Goal: Task Accomplishment & Management: Manage account settings

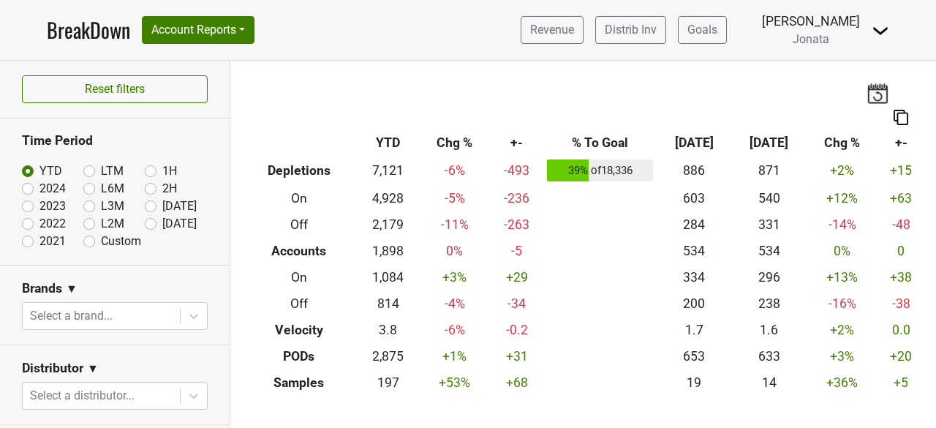
click at [829, 45] on span "Jonata" at bounding box center [811, 39] width 37 height 14
click at [823, 39] on span "Jonata" at bounding box center [811, 39] width 37 height 14
click at [878, 29] on img at bounding box center [881, 31] width 18 height 18
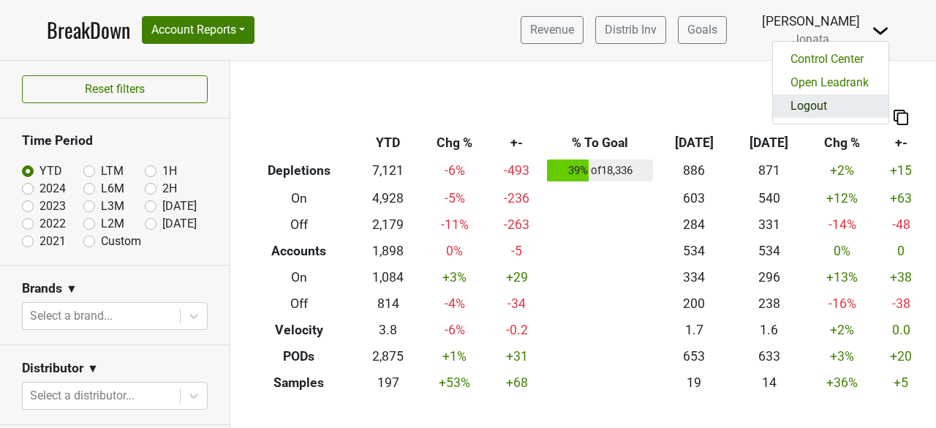
click at [807, 102] on link "Logout" at bounding box center [831, 105] width 116 height 23
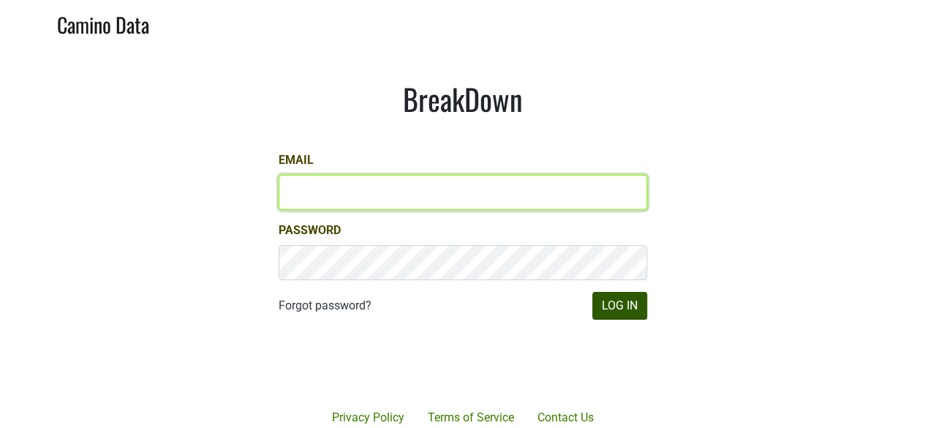
type input "[PERSON_NAME][EMAIL_ADDRESS][DOMAIN_NAME]"
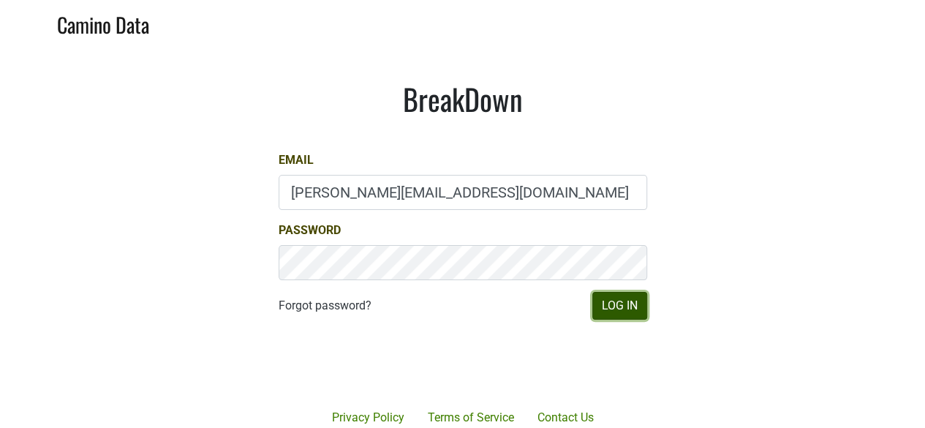
click at [620, 301] on button "Log In" at bounding box center [619, 306] width 55 height 28
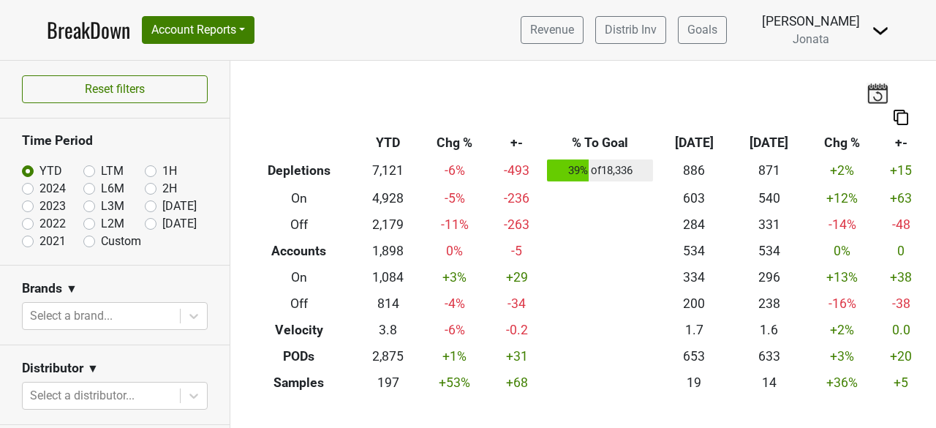
click at [819, 45] on span "Jonata" at bounding box center [811, 39] width 37 height 14
click at [250, 27] on button "Account Reports" at bounding box center [198, 30] width 113 height 28
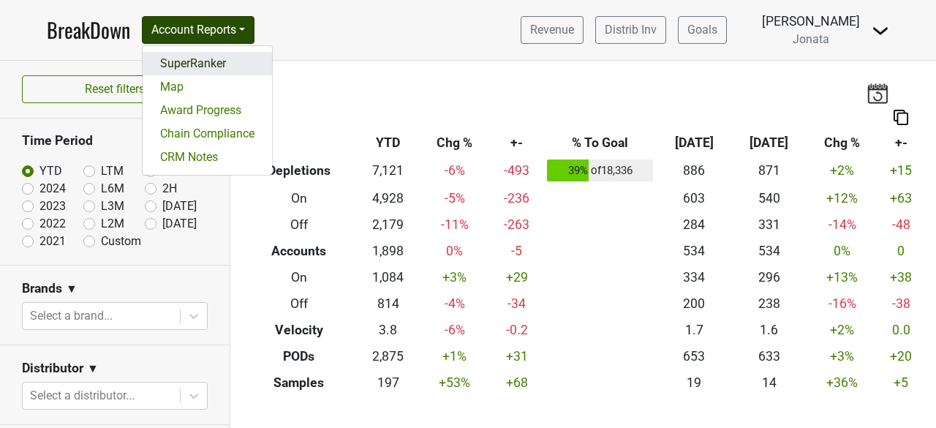
click at [215, 62] on link "SuperRanker" at bounding box center [207, 63] width 129 height 23
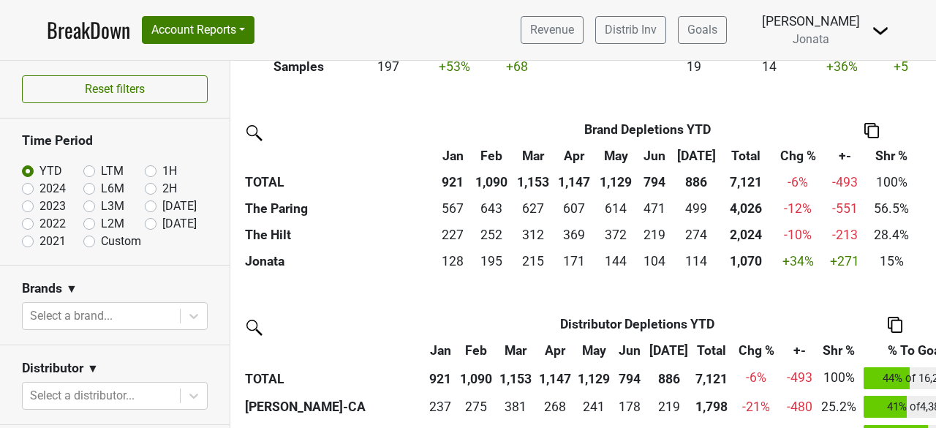
scroll to position [317, 0]
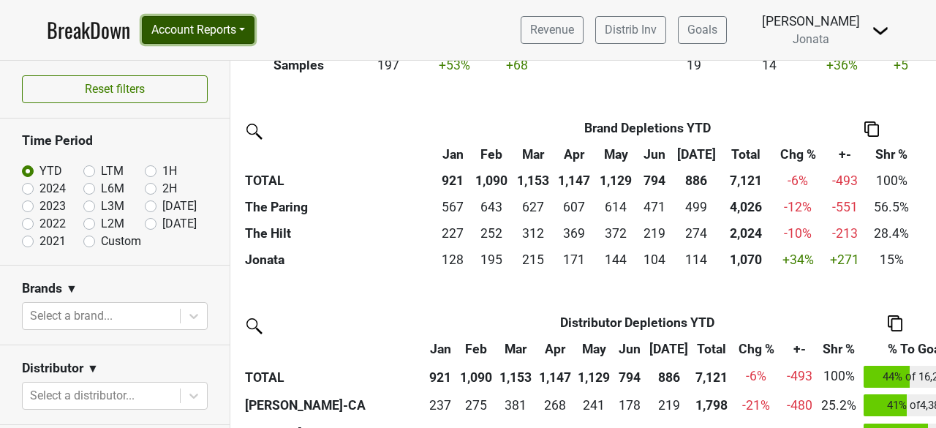
click at [248, 27] on button "Account Reports" at bounding box center [198, 30] width 113 height 28
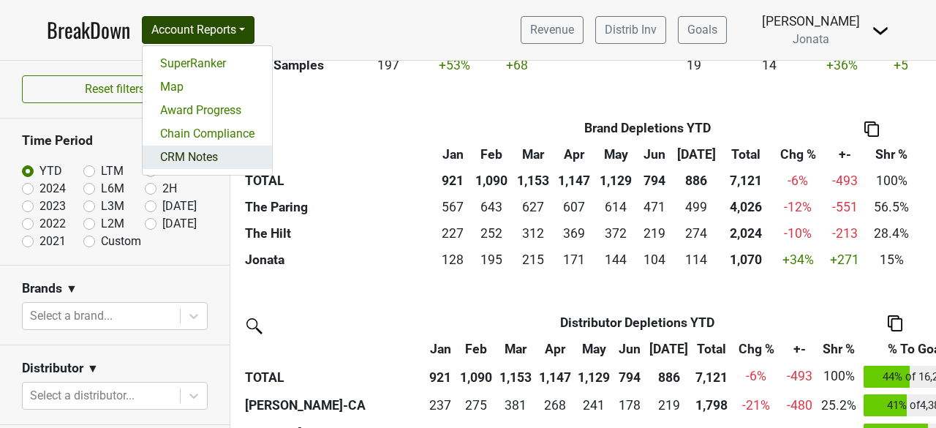
click at [202, 151] on link "CRM Notes" at bounding box center [207, 157] width 129 height 23
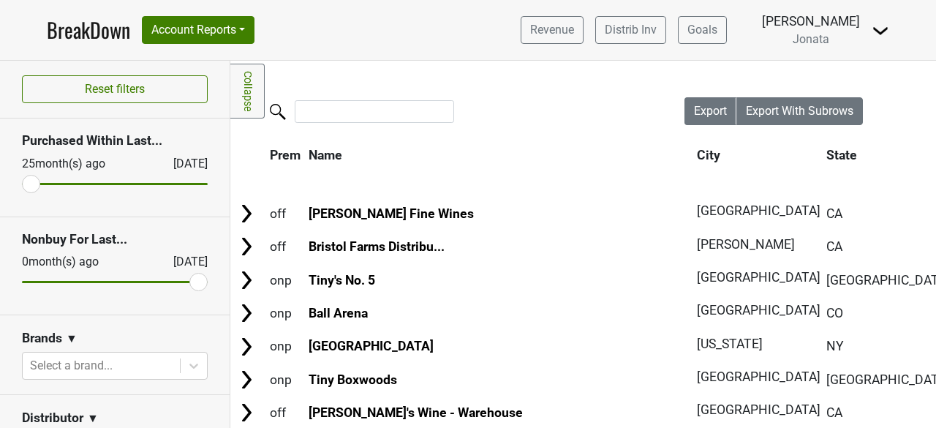
drag, startPoint x: 184, startPoint y: 277, endPoint x: 51, endPoint y: 277, distance: 132.4
click at [51, 277] on div "Reset filters Purchased Within Last... 25 month(s) ago Aug '25 Nonbuy For Last.…" at bounding box center [115, 244] width 230 height 367
drag, startPoint x: 190, startPoint y: 284, endPoint x: 108, endPoint y: 289, distance: 82.0
type input "6"
click at [108, 283] on input "range" at bounding box center [115, 282] width 186 height 2
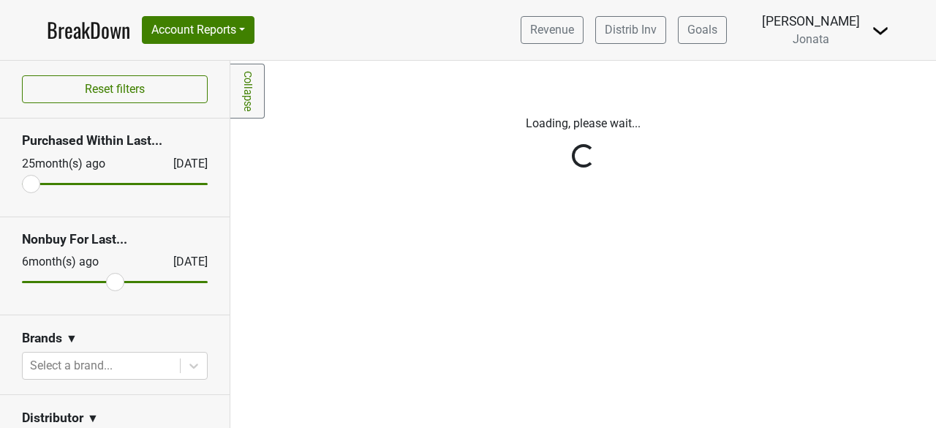
click at [182, 364] on div "Reset filters Purchased Within Last... 25 month(s) ago Aug '25 Nonbuy For Last.…" at bounding box center [115, 244] width 230 height 367
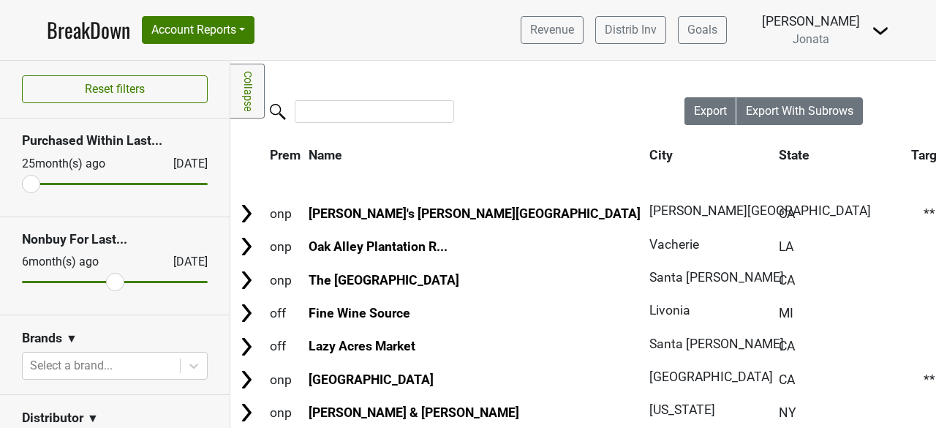
click at [182, 364] on body "BreakDown Account Reports SuperRanker Map Award Progress Chain Compliance CRM N…" at bounding box center [468, 214] width 936 height 428
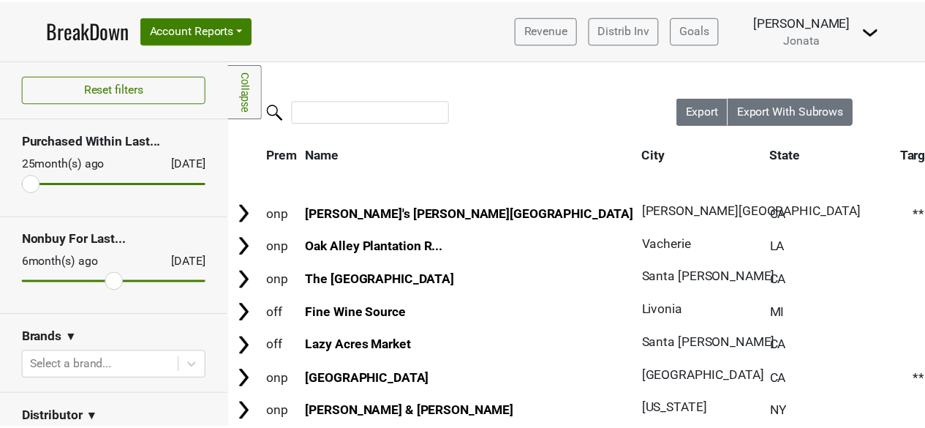
scroll to position [50, 0]
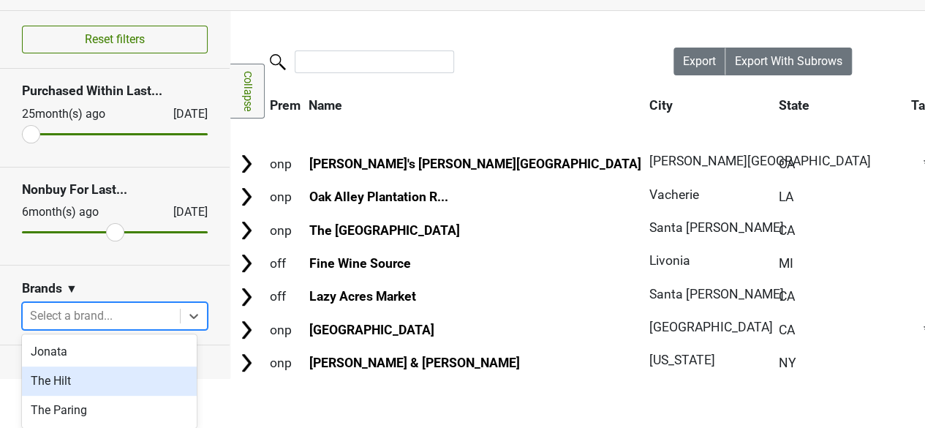
click at [70, 381] on div "The Hilt" at bounding box center [109, 380] width 175 height 29
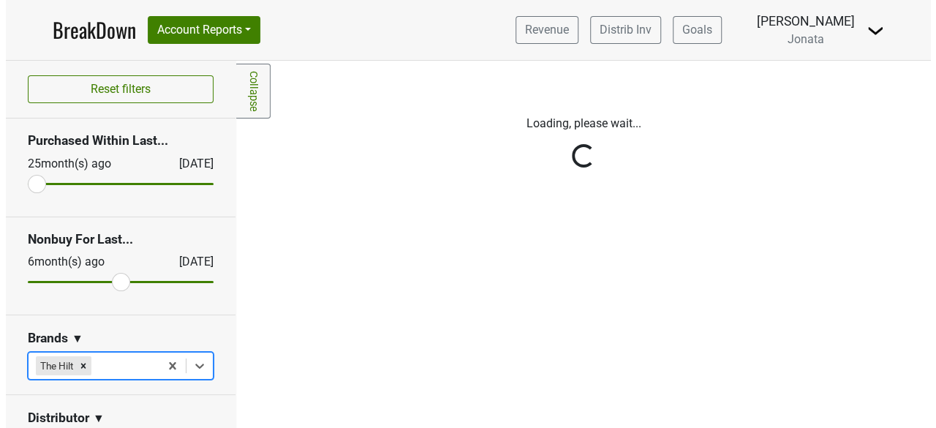
scroll to position [0, 0]
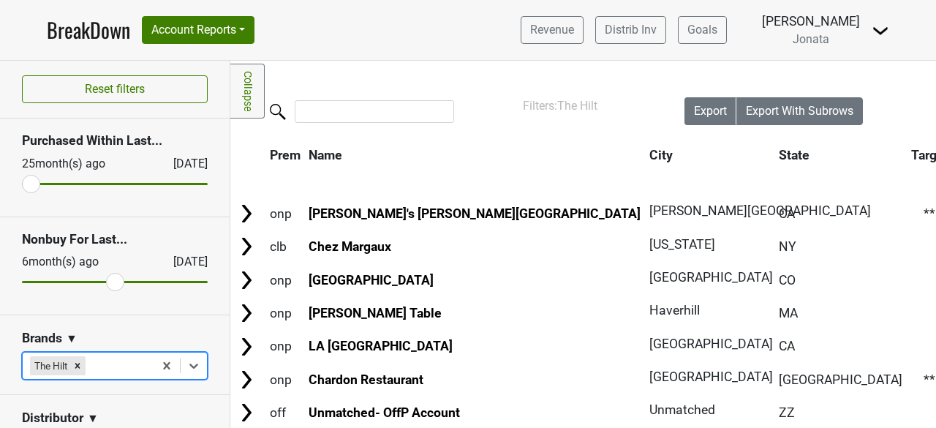
click at [821, 39] on span "Jonata" at bounding box center [811, 39] width 37 height 14
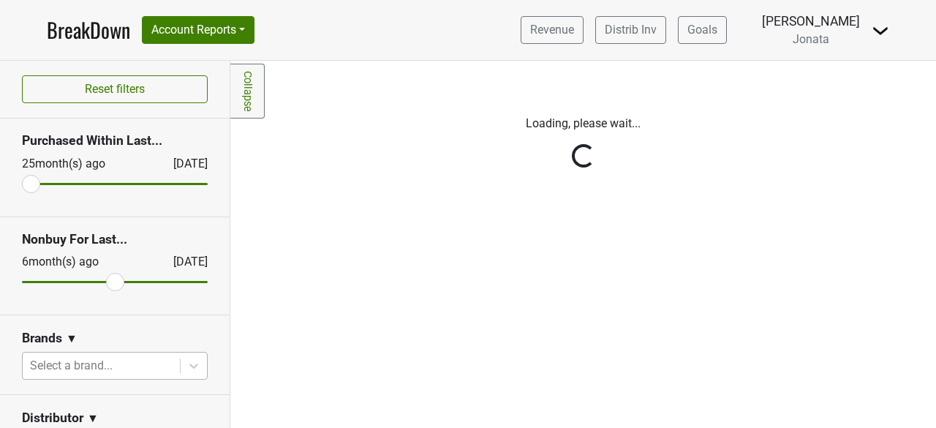
click at [186, 362] on div "Reset filters Purchased Within Last... 25 month(s) ago Aug '25 Nonbuy For Last.…" at bounding box center [115, 244] width 230 height 367
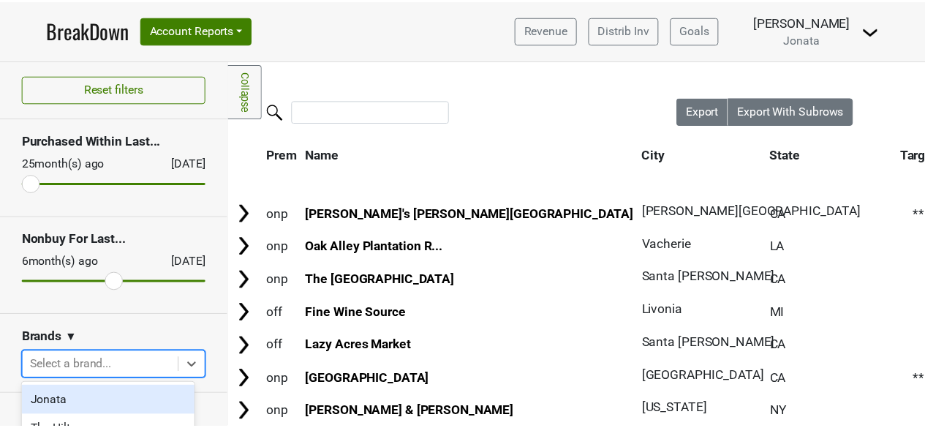
scroll to position [50, 0]
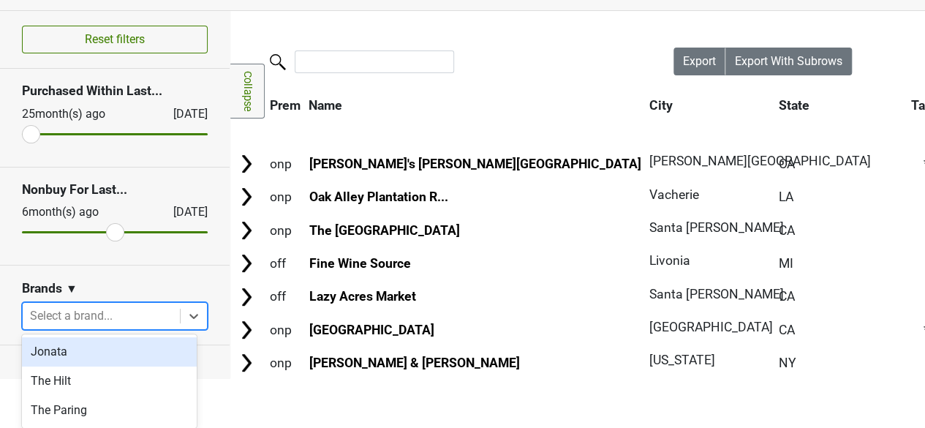
click at [186, 362] on body "BreakDown Account Reports SuperRanker Map Award Progress Chain Compliance CRM N…" at bounding box center [462, 164] width 925 height 428
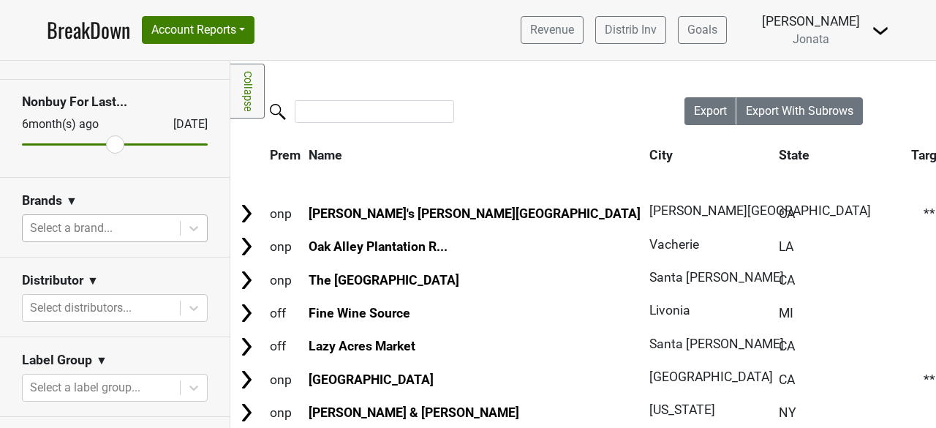
scroll to position [141, 0]
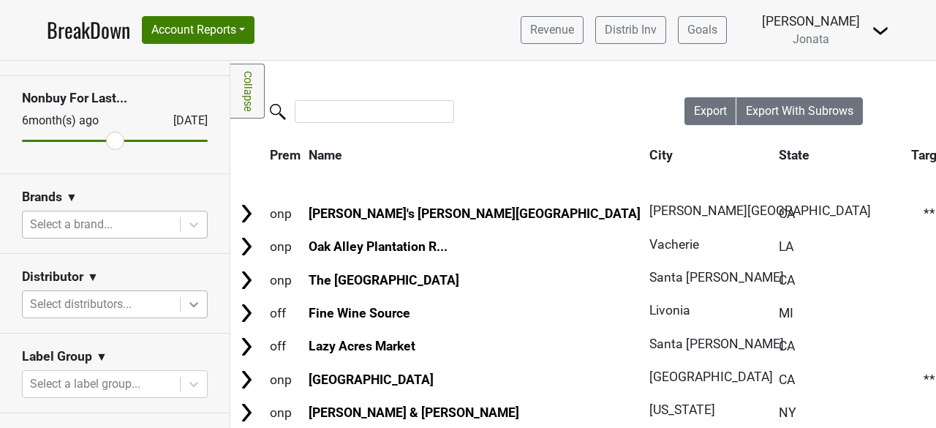
click at [186, 309] on icon at bounding box center [193, 304] width 15 height 15
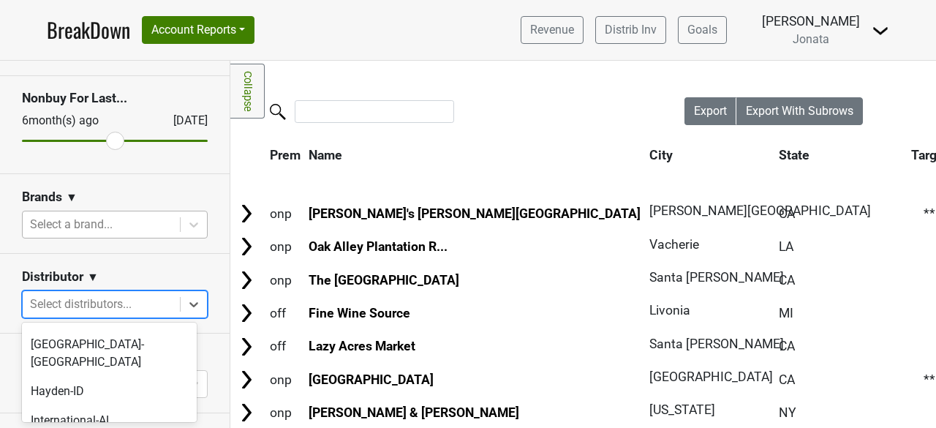
scroll to position [570, 0]
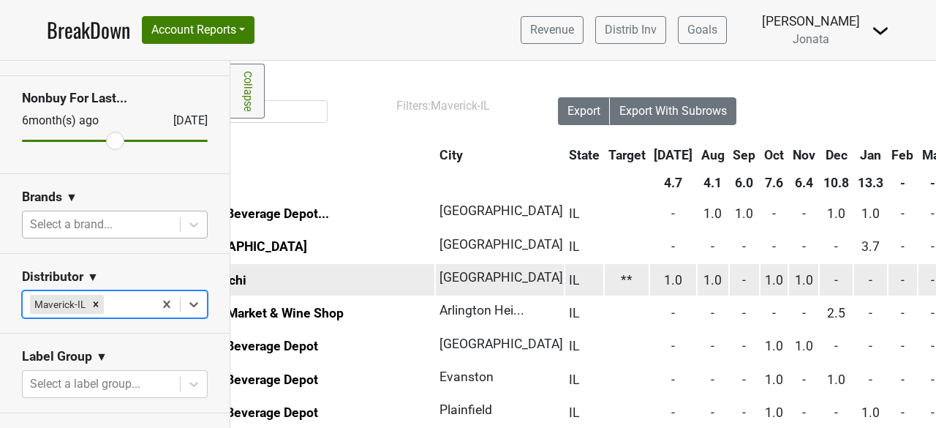
scroll to position [0, 129]
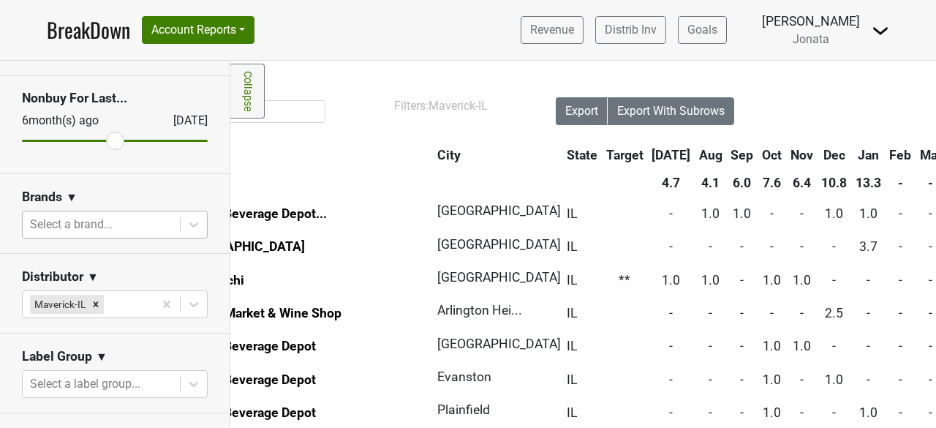
click at [241, 94] on link "Collapse" at bounding box center [247, 91] width 34 height 55
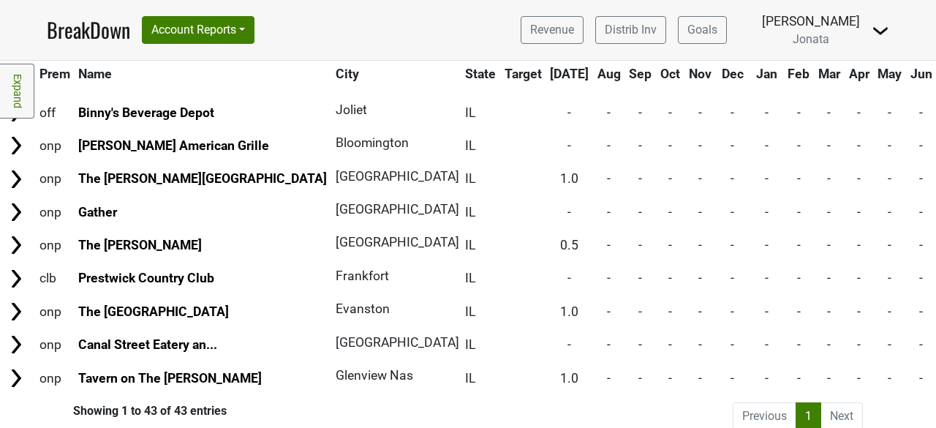
scroll to position [1265, 0]
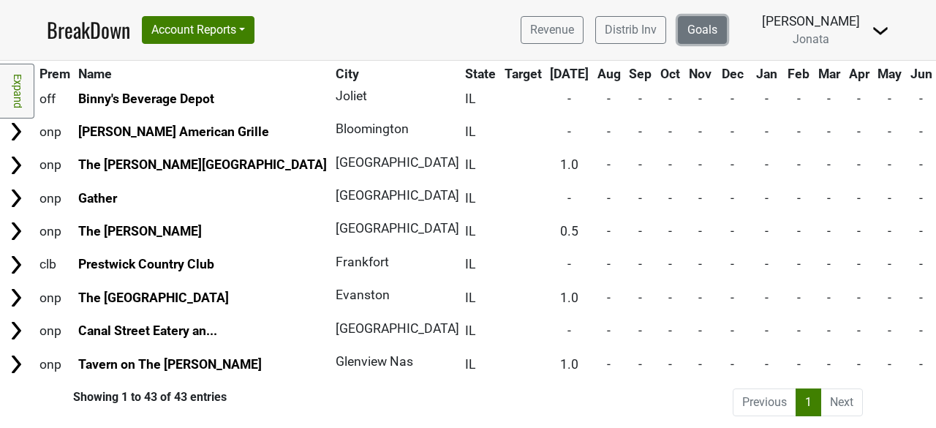
click at [727, 41] on link "Goals" at bounding box center [702, 30] width 49 height 28
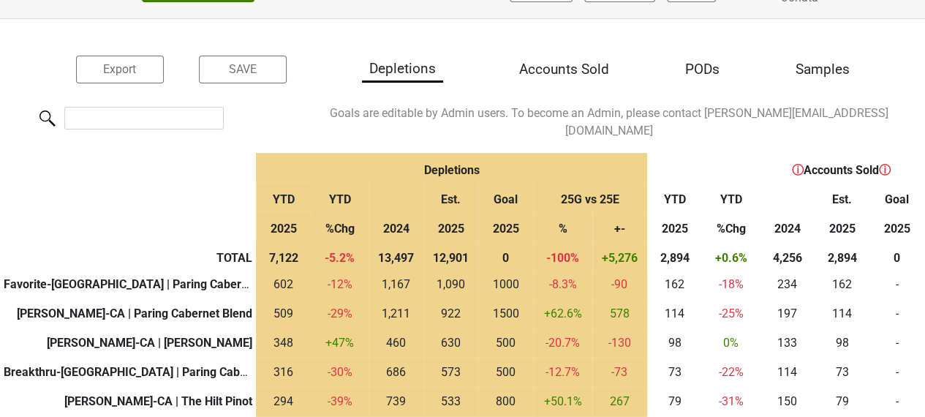
scroll to position [42, 0]
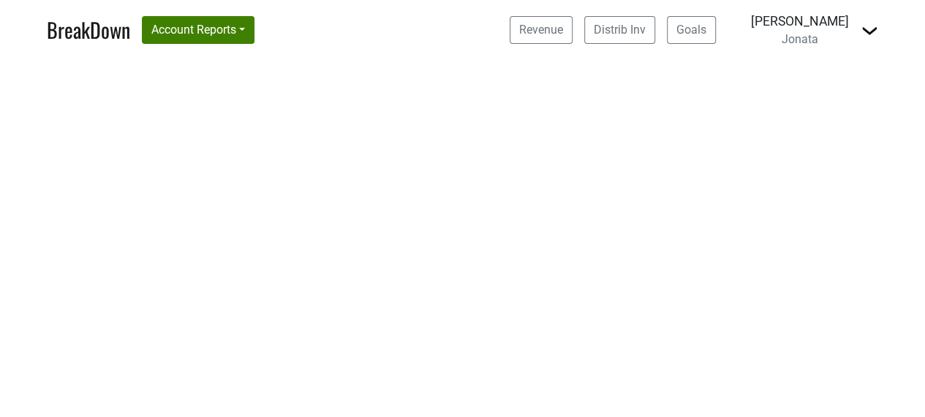
select select "CA"
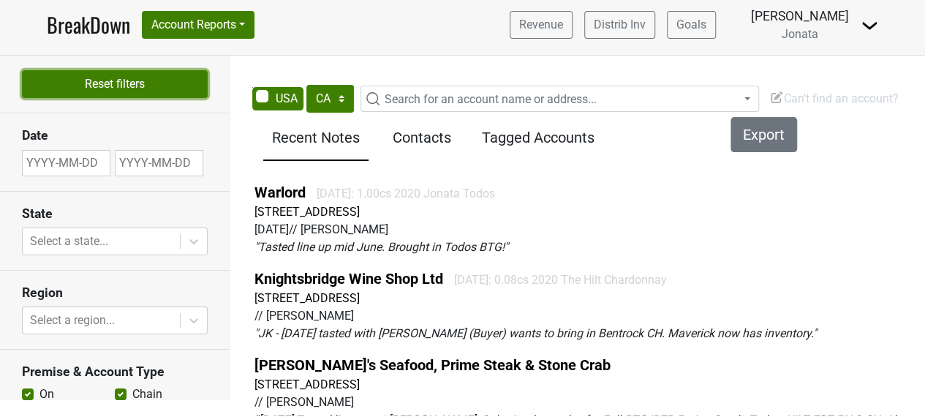
click at [132, 75] on button "Reset filters" at bounding box center [115, 84] width 186 height 28
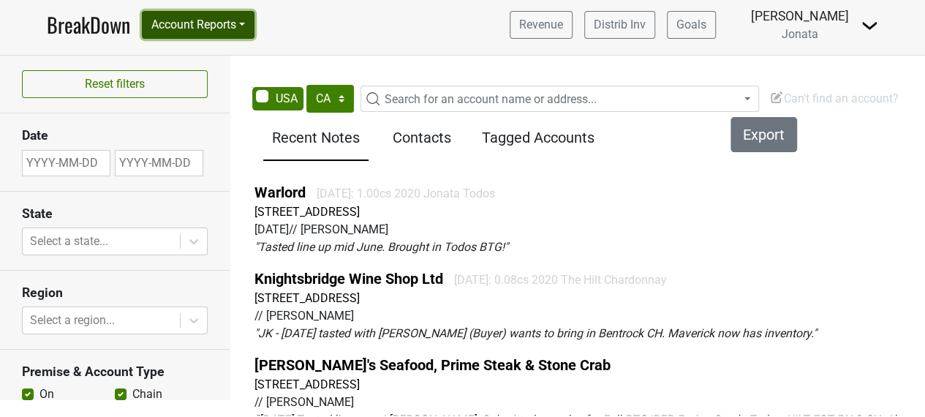
click at [248, 23] on button "Account Reports" at bounding box center [198, 25] width 113 height 28
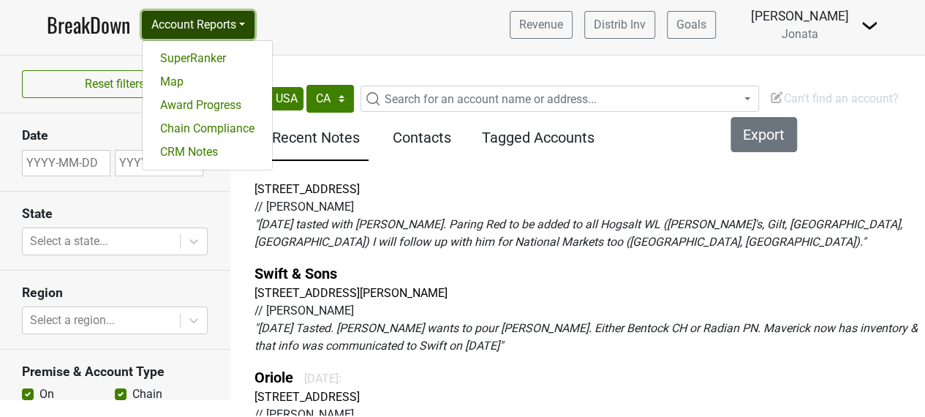
scroll to position [327, 0]
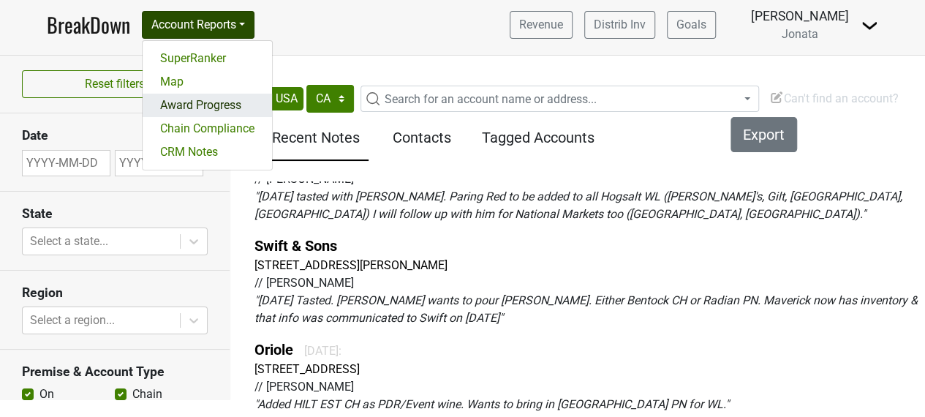
click at [176, 105] on link "Award Progress" at bounding box center [207, 105] width 129 height 23
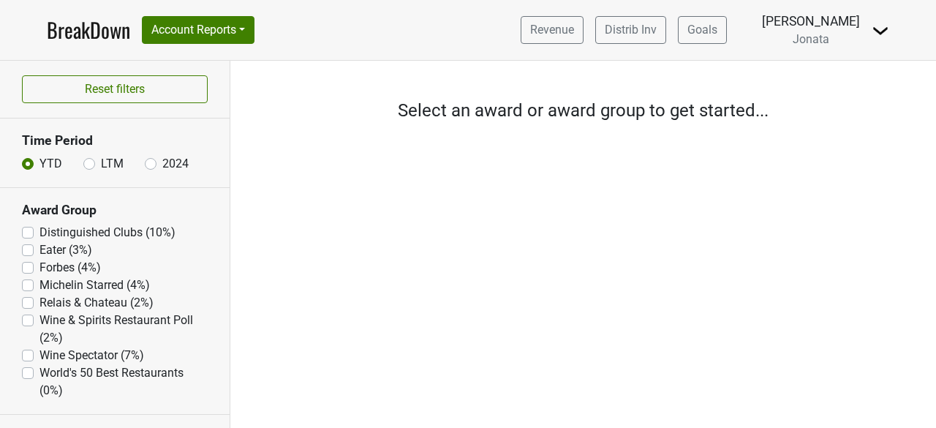
click at [39, 354] on label "Wine Spectator (7%)" at bounding box center [91, 356] width 105 height 18
click at [28, 354] on Spectator "Wine Spectator (7%)" at bounding box center [28, 354] width 12 height 15
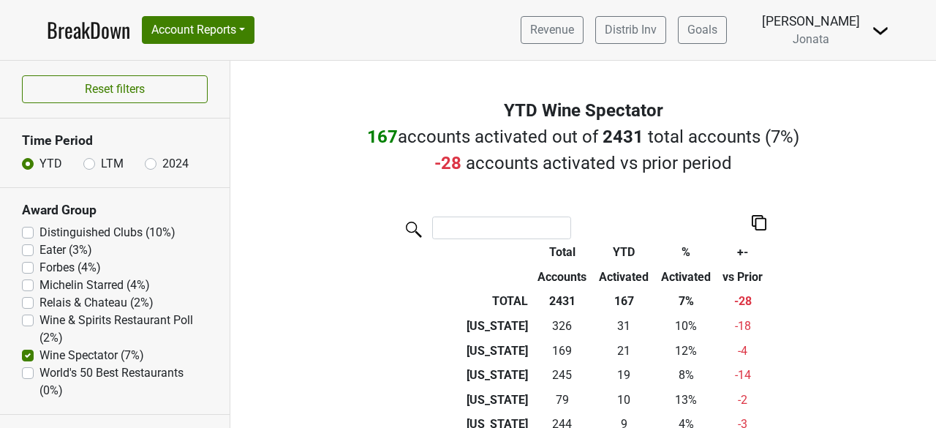
click at [758, 225] on img at bounding box center [759, 222] width 15 height 15
click at [748, 168] on div "Copy as Image" at bounding box center [753, 173] width 73 height 21
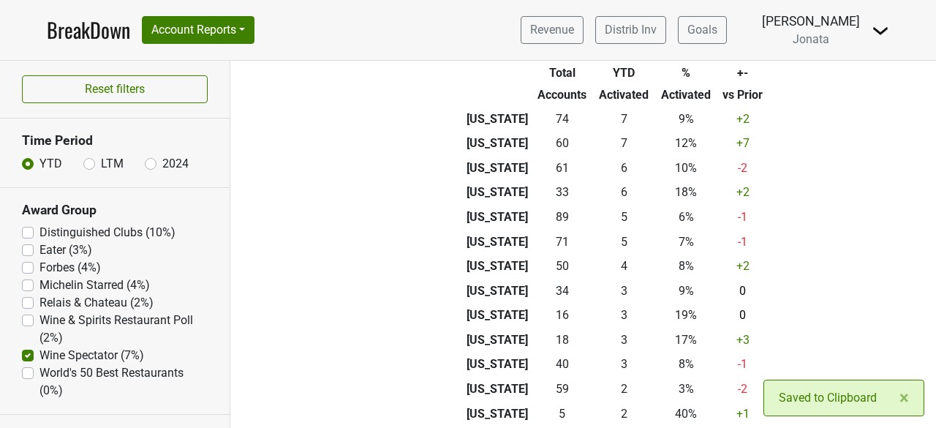
scroll to position [355, 0]
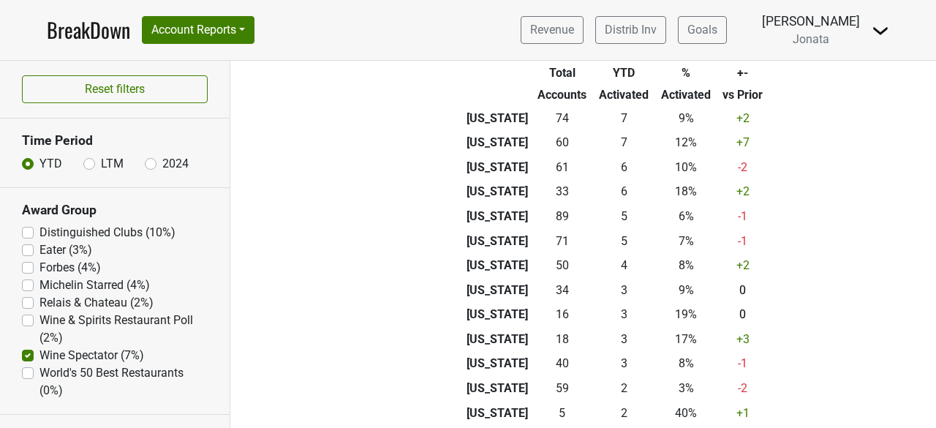
click at [909, 399] on div "Filters YTD Wine Spectator 167 accounts activated out of 2431 total accounts ( …" at bounding box center [583, 244] width 706 height 367
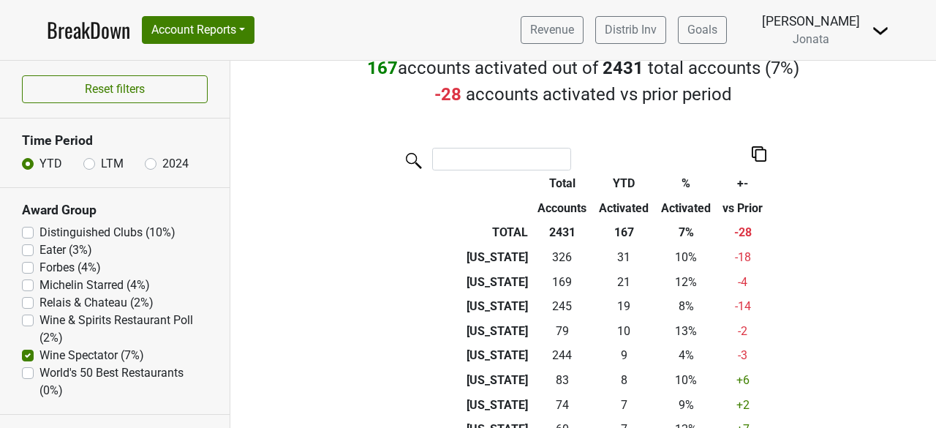
scroll to position [0, 0]
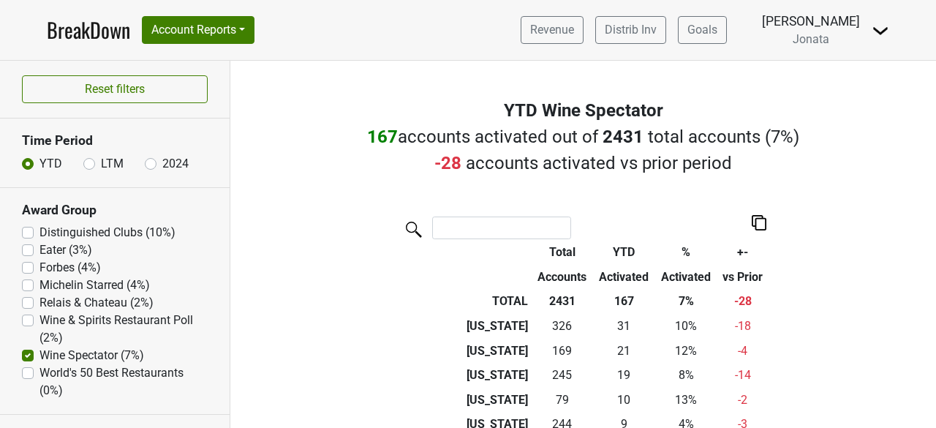
click at [617, 254] on th "YTD" at bounding box center [624, 252] width 62 height 25
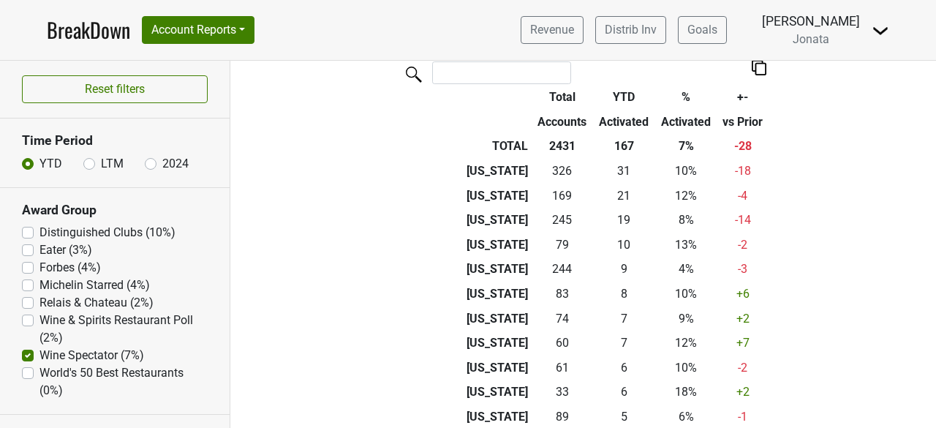
scroll to position [156, 0]
click at [39, 352] on label "Wine Spectator (7%)" at bounding box center [91, 356] width 105 height 18
click at [24, 352] on Spectator "Wine Spectator (7%)" at bounding box center [28, 354] width 12 height 15
checkbox Spectator "false"
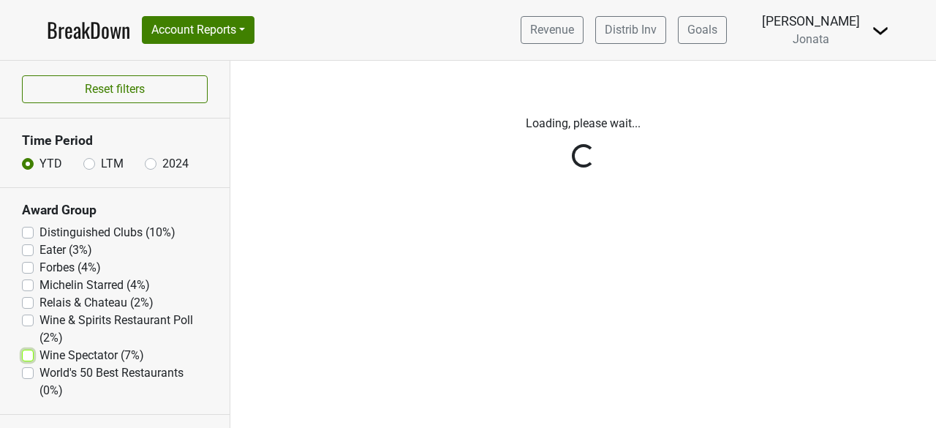
scroll to position [0, 0]
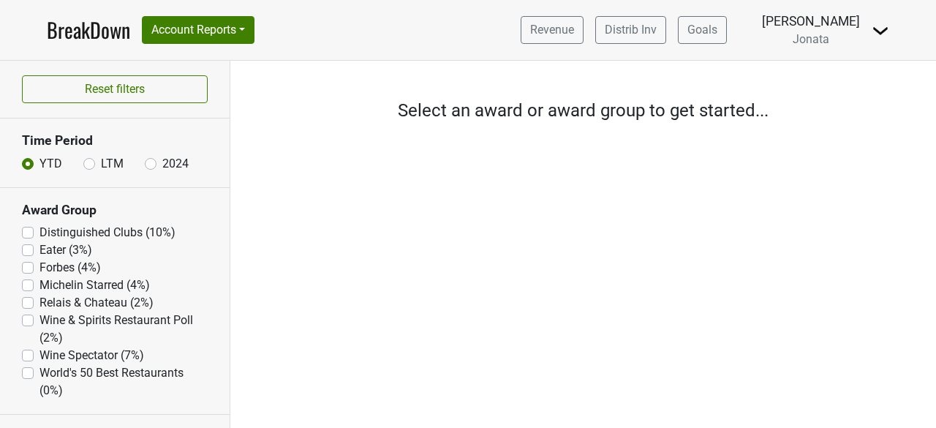
click at [39, 286] on label "Michelin Starred (4%)" at bounding box center [94, 285] width 110 height 18
click at [26, 286] on Starred "Michelin Starred (4%)" at bounding box center [28, 283] width 12 height 15
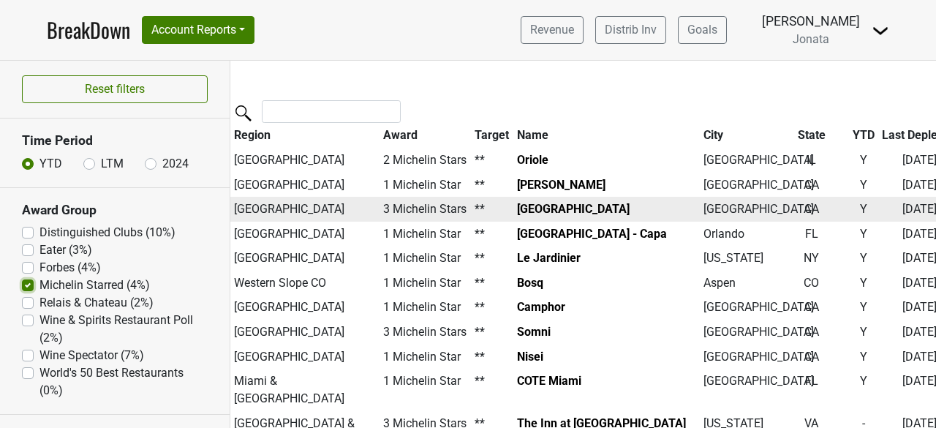
scroll to position [475, 0]
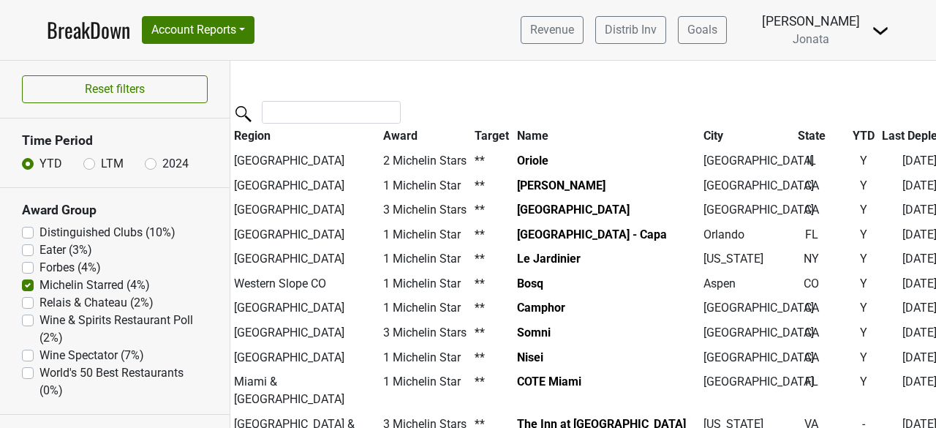
click at [253, 138] on th "Region" at bounding box center [304, 136] width 149 height 25
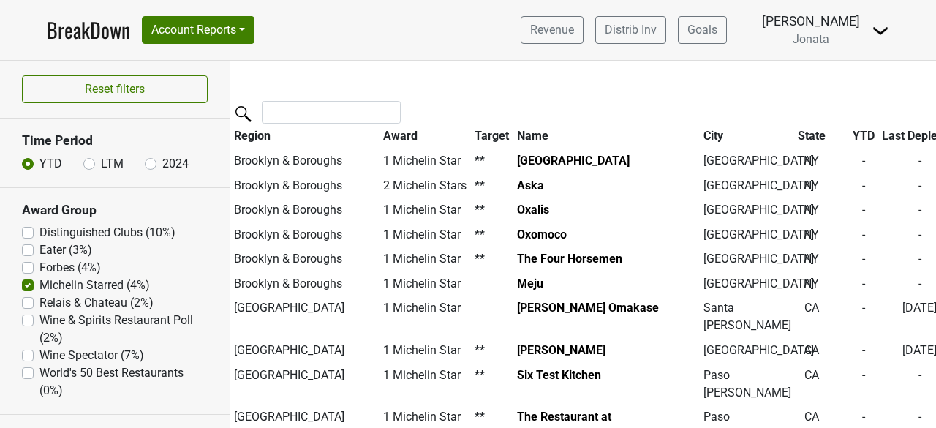
click at [253, 138] on th "Region" at bounding box center [304, 136] width 149 height 25
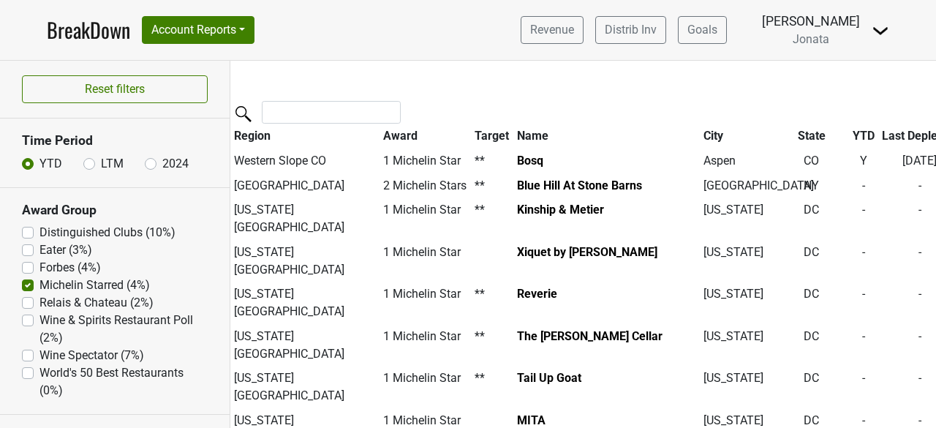
click at [253, 138] on th "Region" at bounding box center [304, 136] width 149 height 25
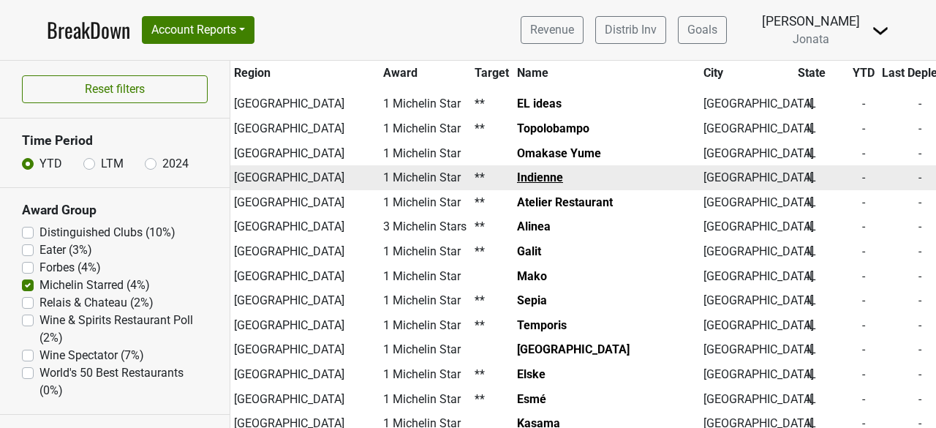
scroll to position [1018, 0]
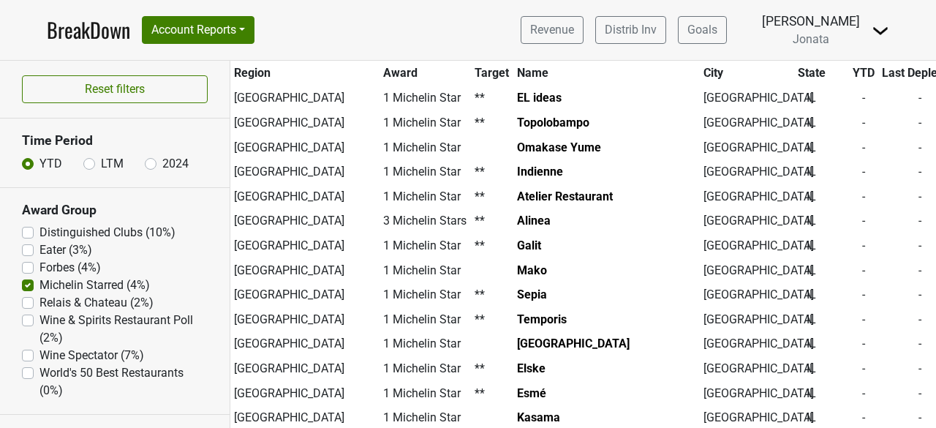
click at [39, 283] on label "Michelin Starred (4%)" at bounding box center [94, 285] width 110 height 18
click at [26, 283] on Starred "Michelin Starred (4%)" at bounding box center [28, 283] width 12 height 15
checkbox Starred "false"
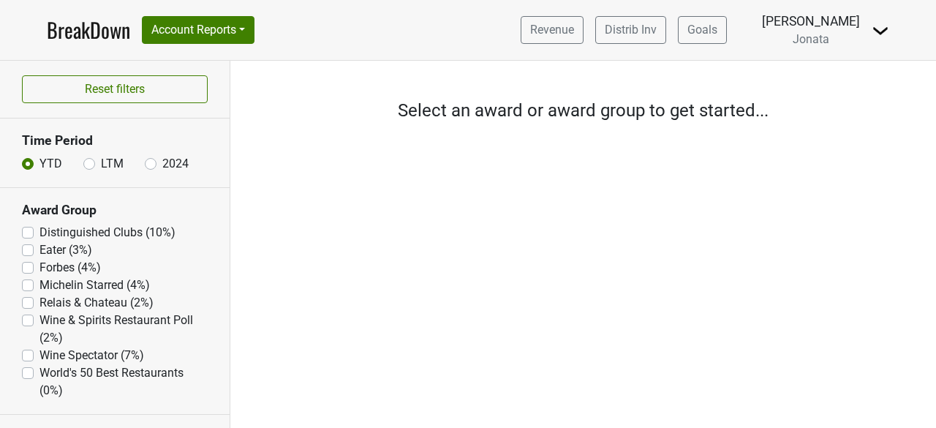
click at [878, 35] on img at bounding box center [881, 31] width 18 height 18
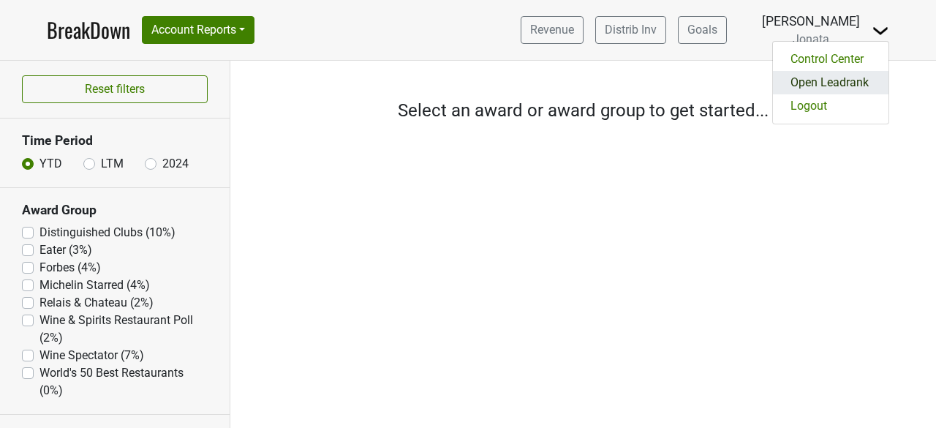
click at [834, 83] on link "Open Leadrank" at bounding box center [831, 82] width 116 height 23
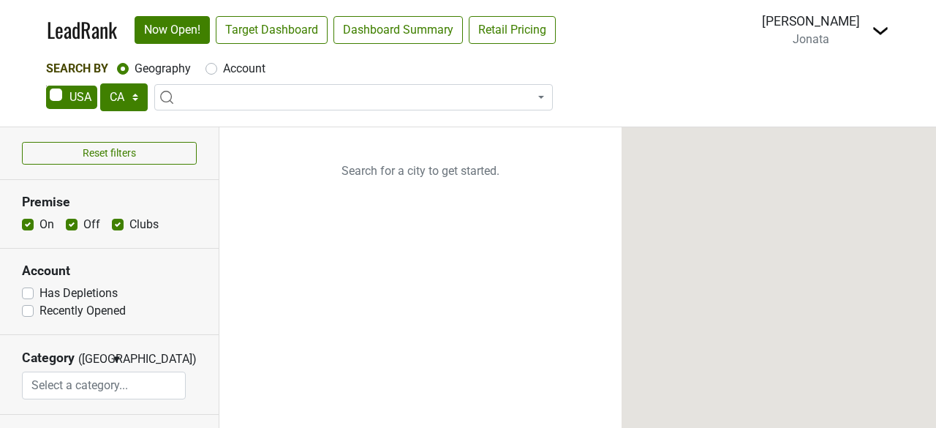
select select "CA"
select select
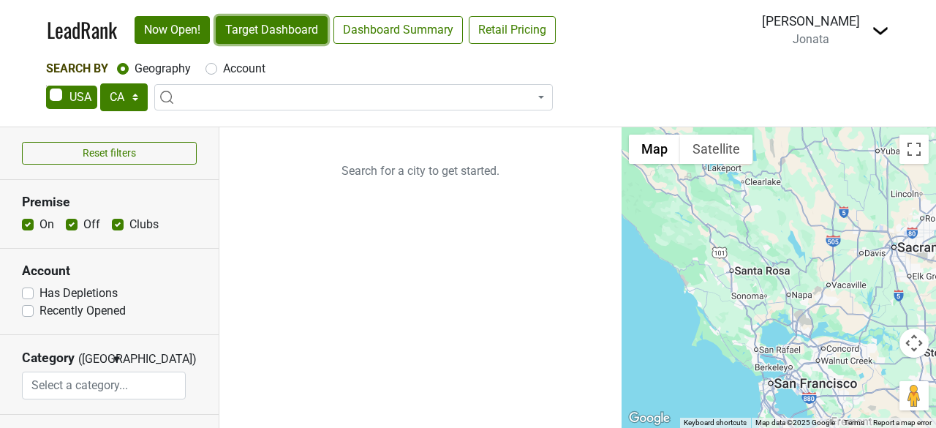
click at [297, 35] on link "Target Dashboard" at bounding box center [272, 30] width 112 height 28
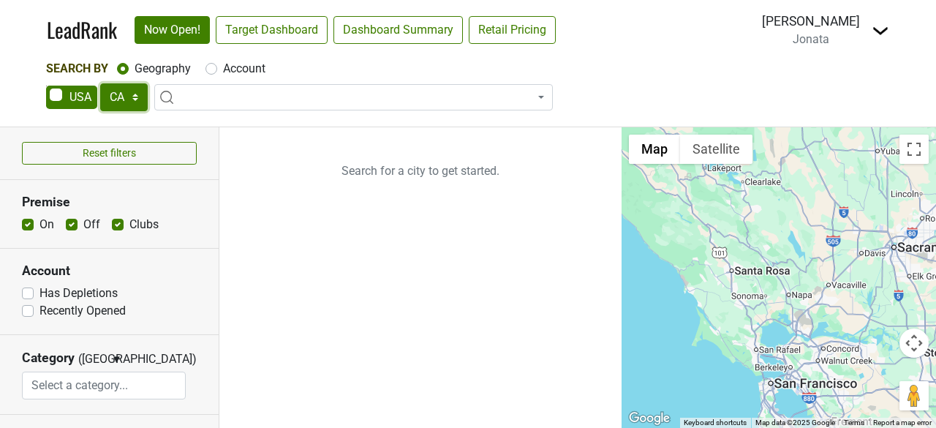
click at [134, 94] on select "AK AL AR AZ CA CO CT DC DE FL [GEOGRAPHIC_DATA] HI IA ID IL IN KS [GEOGRAPHIC_D…" at bounding box center [124, 97] width 48 height 28
select select "IL"
click at [100, 83] on select "AK AL AR AZ CA CO CT DC DE FL GA HI IA ID IL IN KS KY LA MA MD ME MI MN MO MS M…" at bounding box center [124, 97] width 48 height 28
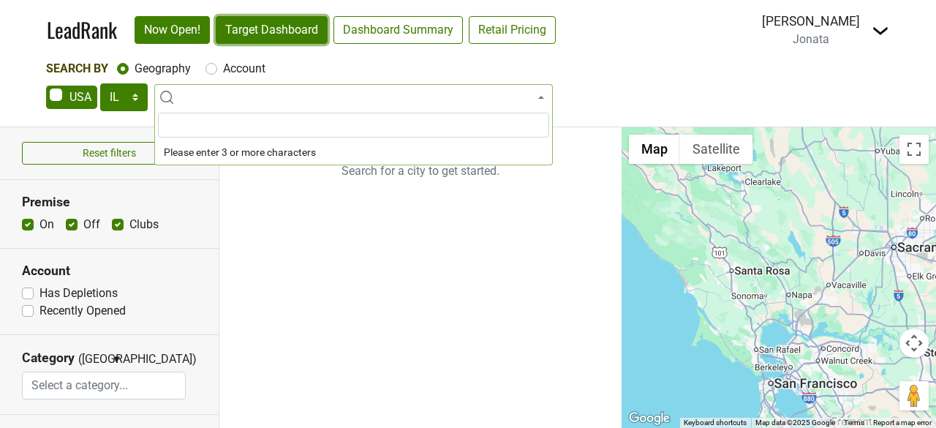
click at [303, 31] on link "Target Dashboard" at bounding box center [272, 30] width 112 height 28
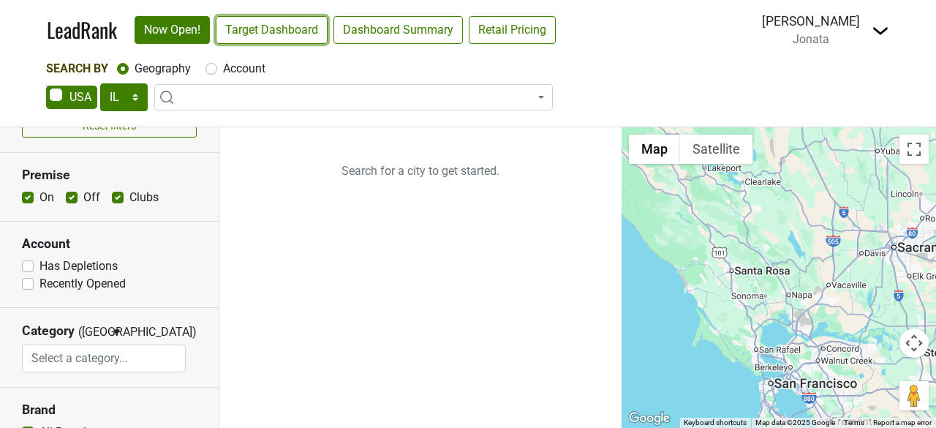
scroll to position [30, 0]
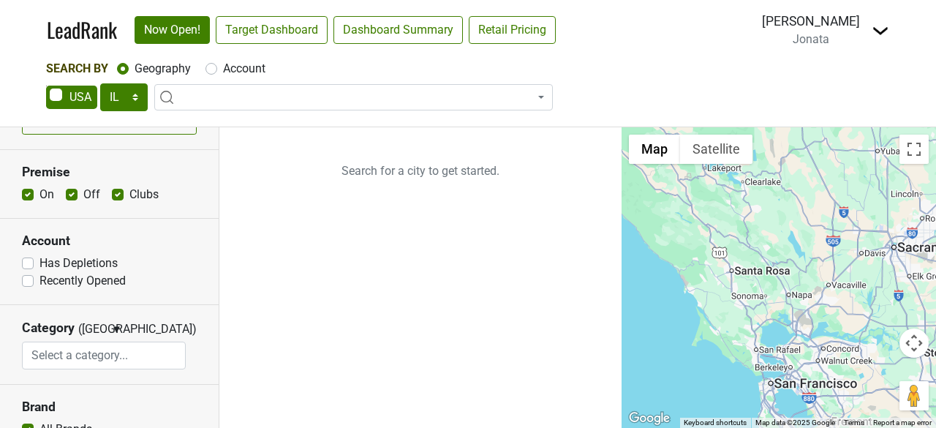
click at [209, 87] on span at bounding box center [353, 97] width 399 height 26
click at [200, 125] on input "search" at bounding box center [353, 125] width 391 height 25
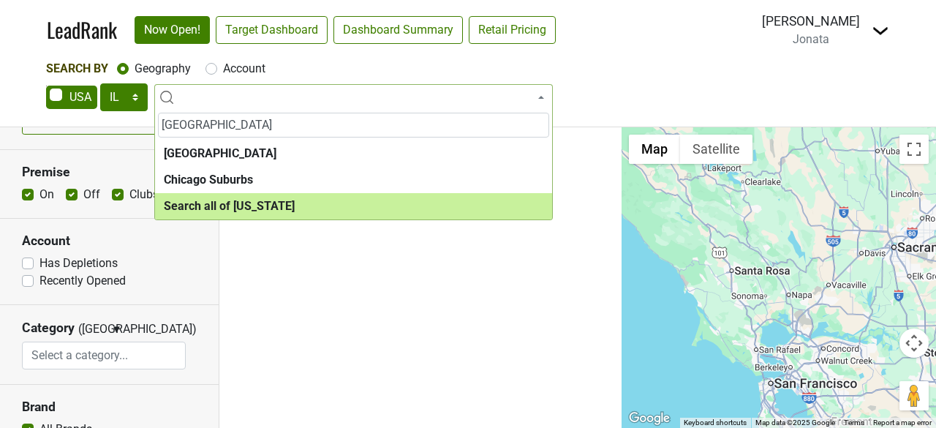
type input "chicago"
select select "ALL_IL"
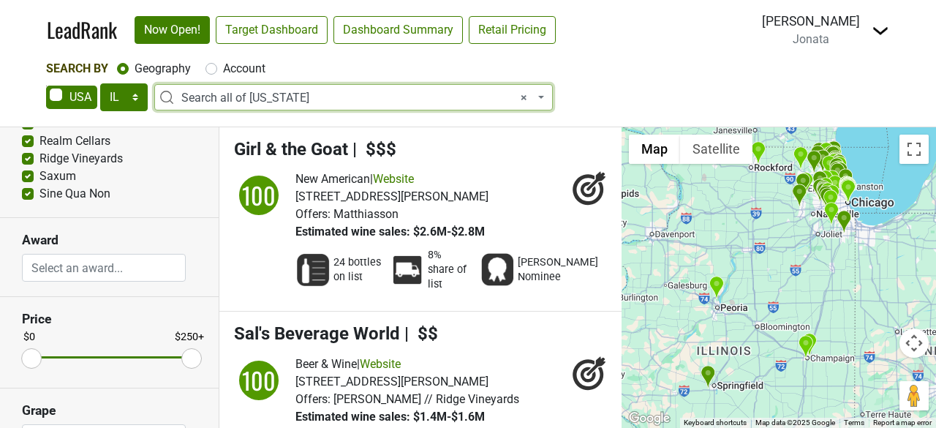
scroll to position [476, 0]
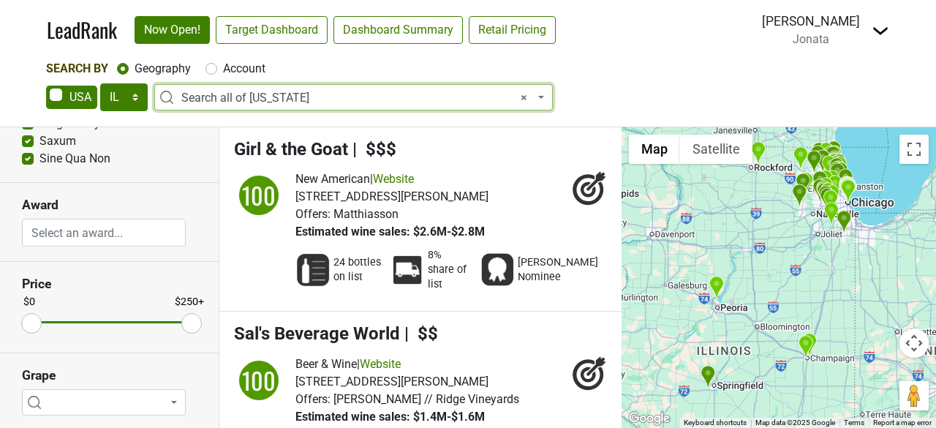
click at [175, 401] on b at bounding box center [174, 402] width 6 height 3
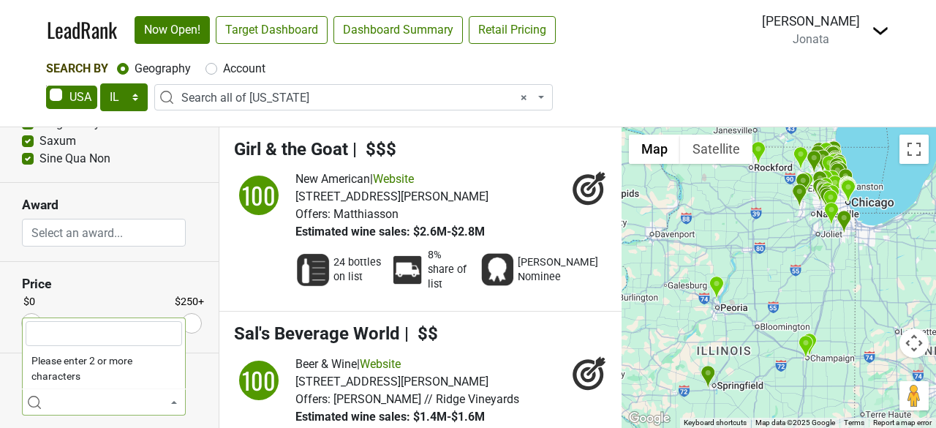
click at [143, 296] on section "Price $0 $250+" at bounding box center [109, 307] width 219 height 91
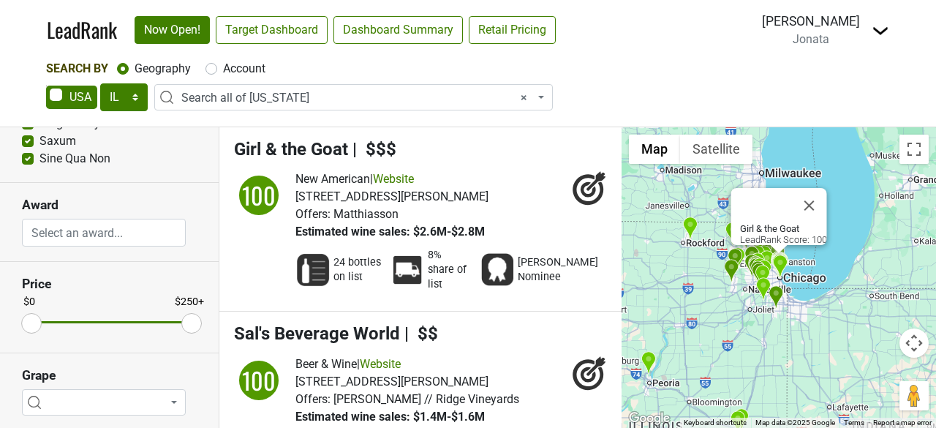
click at [881, 36] on img at bounding box center [881, 31] width 18 height 18
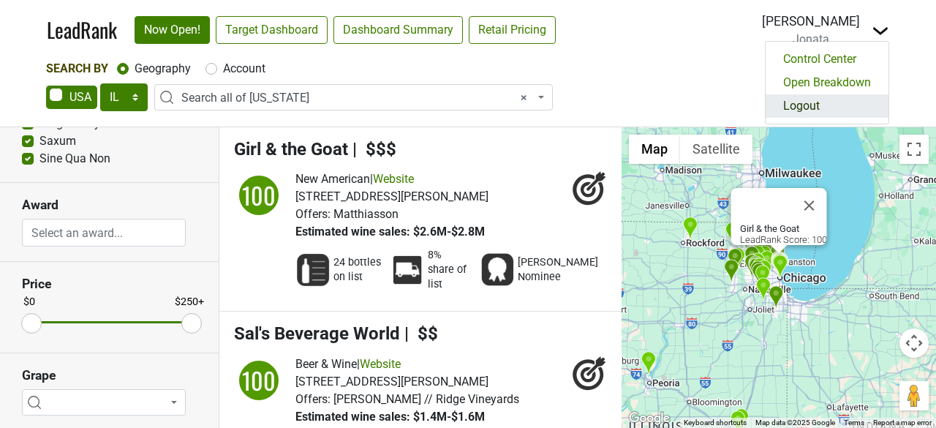
click at [800, 102] on link "Logout" at bounding box center [827, 105] width 123 height 23
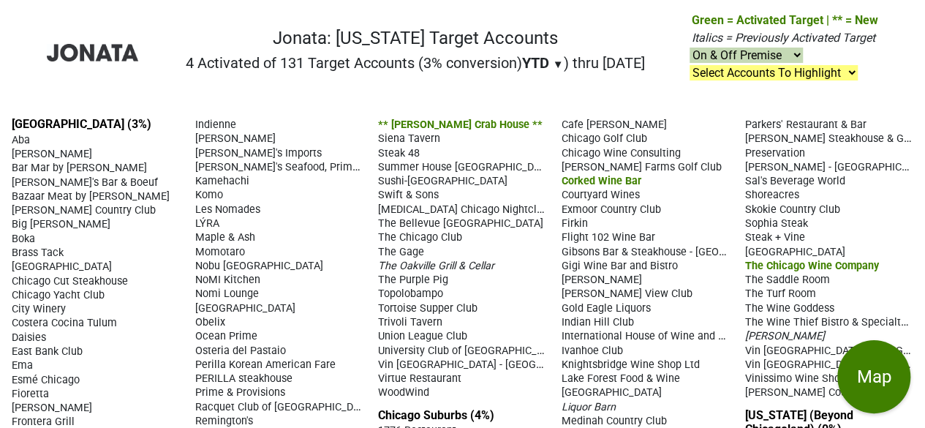
click at [800, 55] on select "On & Off Premise On Premise Off Premise Country Clubs Only" at bounding box center [746, 55] width 113 height 15
select select "on"
click at [690, 48] on select "On & Off Premise On Premise Off Premise Country Clubs Only" at bounding box center [746, 55] width 113 height 15
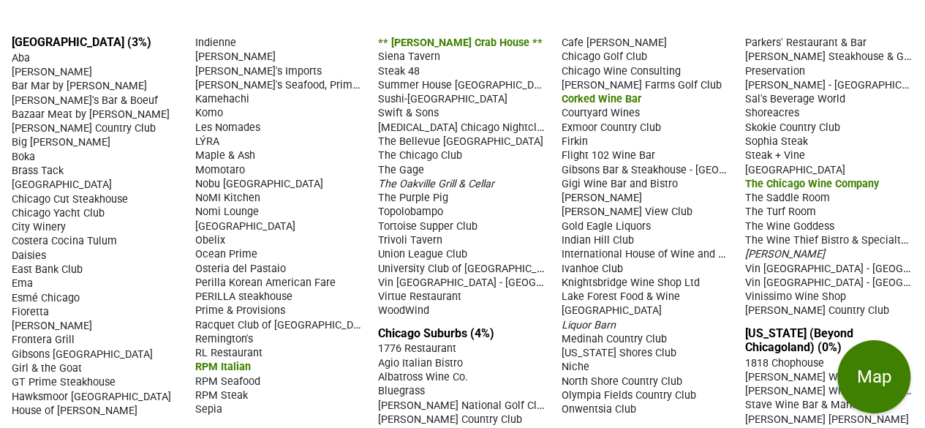
scroll to position [86, 0]
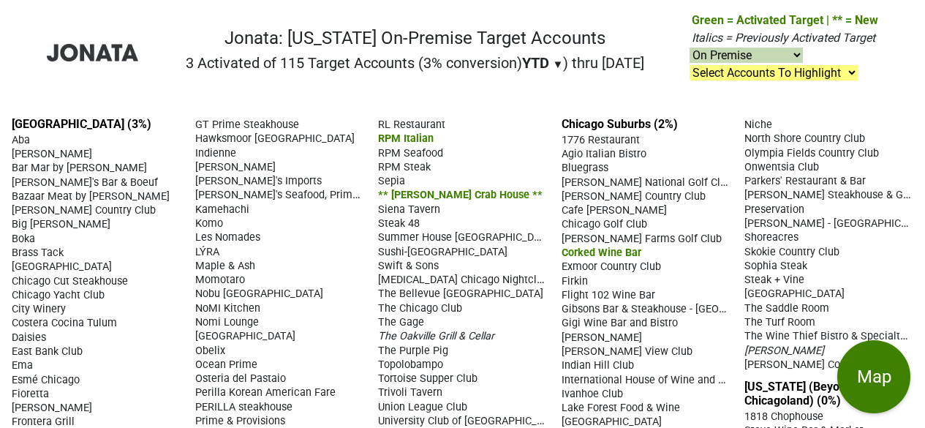
select select "on"
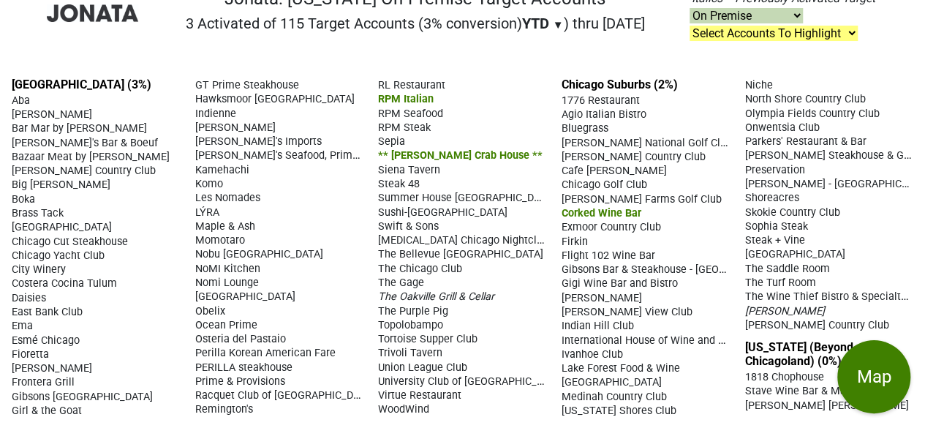
scroll to position [41, 0]
